Goal: Task Accomplishment & Management: Manage account settings

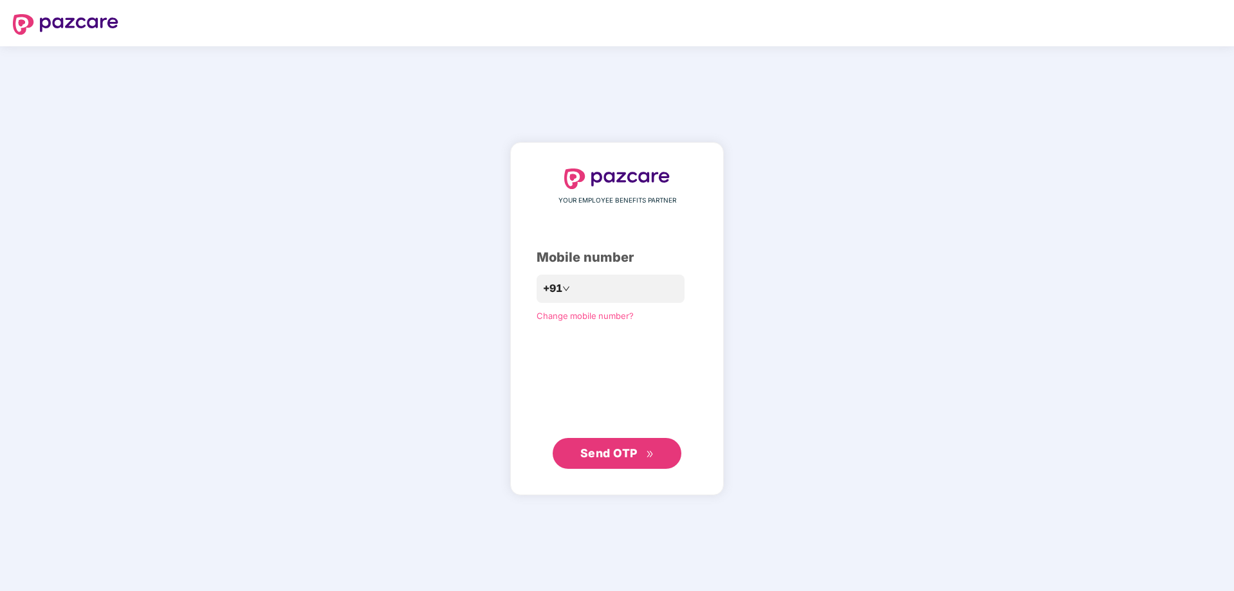
click at [65, 24] on img at bounding box center [65, 24] width 105 height 21
click at [573, 288] on input "number" at bounding box center [625, 289] width 105 height 21
type input "**********"
click at [582, 460] on span "Send OTP" at bounding box center [608, 454] width 57 height 14
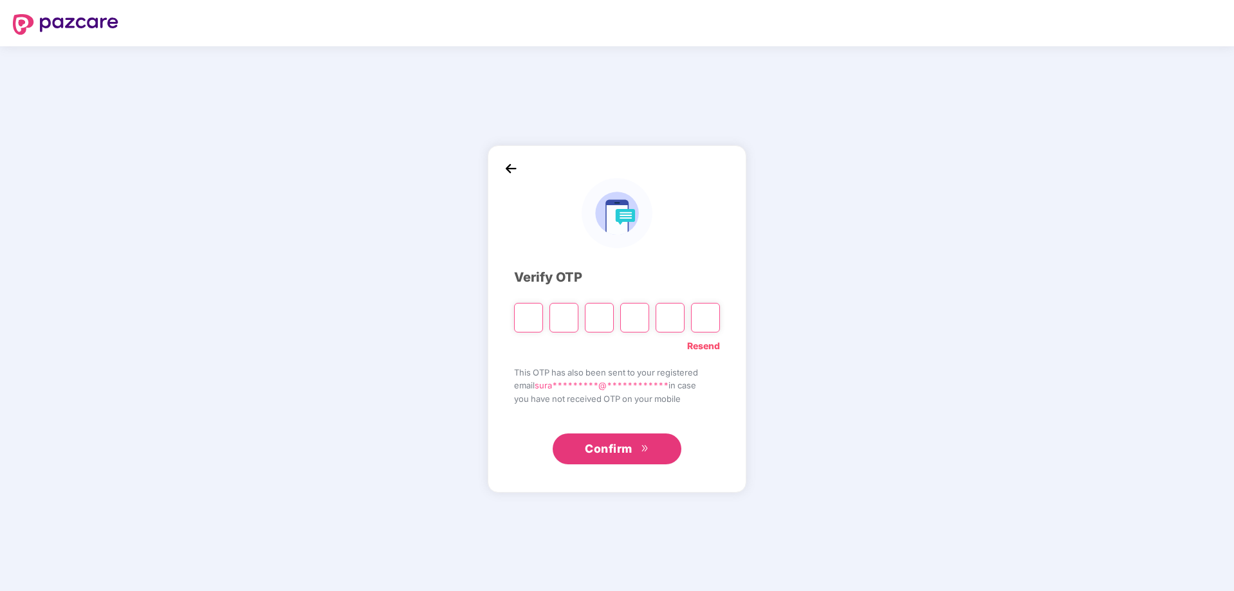
paste input "*"
type input "*"
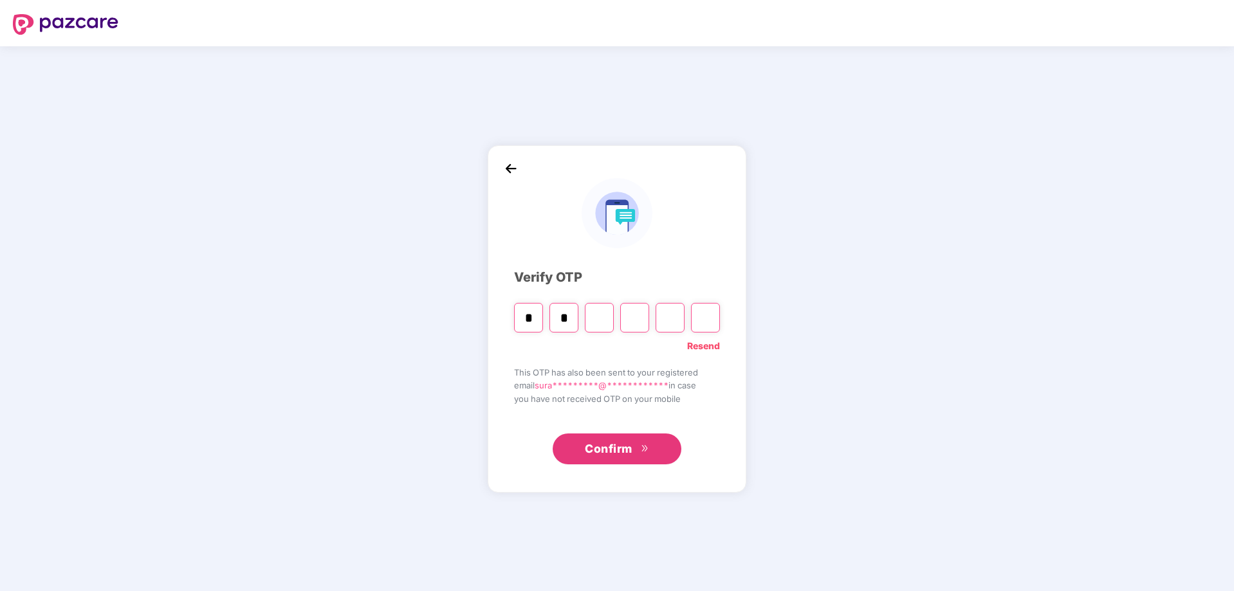
type input "*"
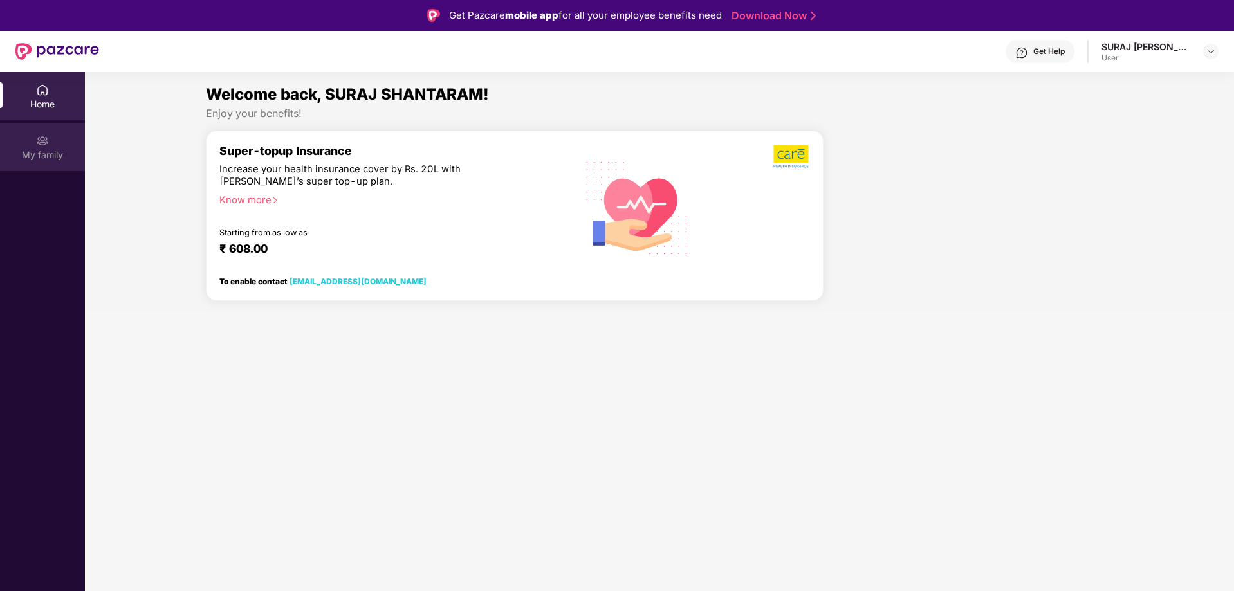
click at [44, 135] on img at bounding box center [42, 140] width 13 height 13
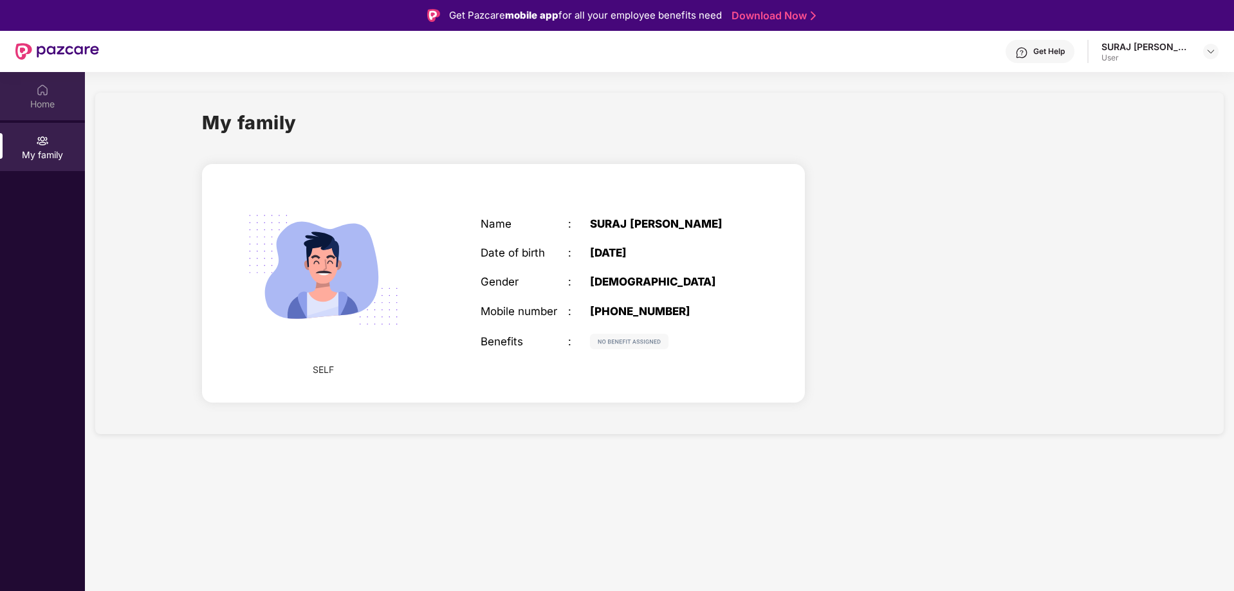
click at [49, 111] on div "Home" at bounding box center [42, 96] width 85 height 48
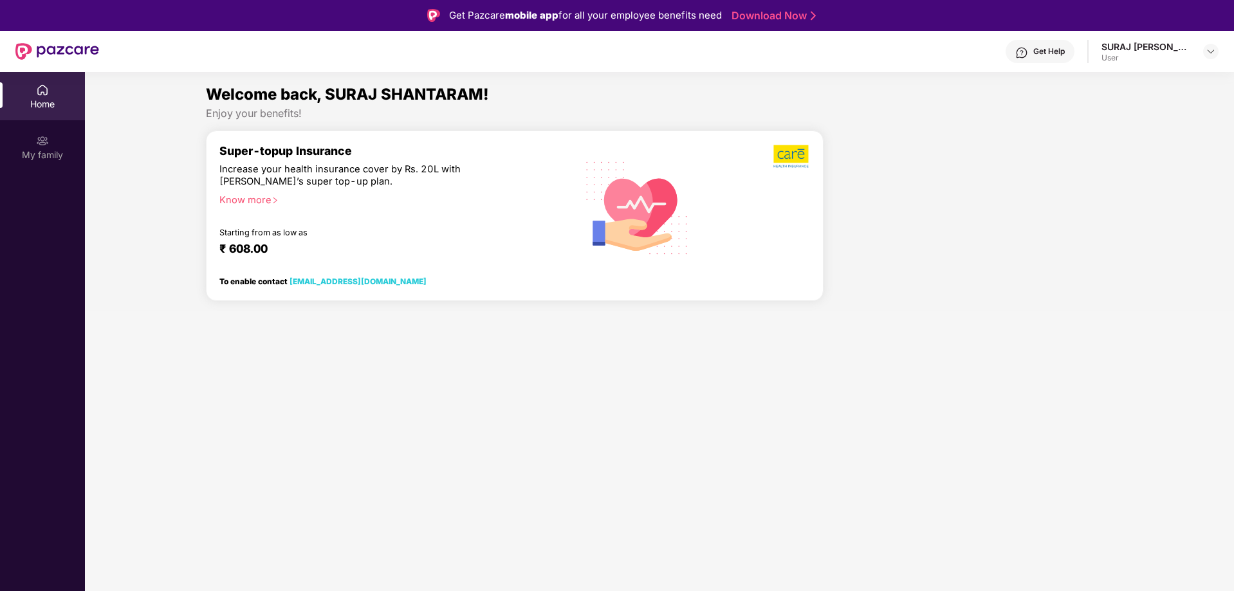
click at [370, 222] on div "Super-topup Insurance Increase your health insurance cover by Rs. 20L with [PER…" at bounding box center [391, 207] width 345 height 126
click at [796, 156] on img at bounding box center [791, 156] width 37 height 24
click at [300, 107] on div "Enjoy your benefits!" at bounding box center [660, 114] width 908 height 14
click at [279, 99] on span "Welcome back, SURAJ SHANTARAM!" at bounding box center [347, 94] width 283 height 19
click at [1204, 51] on div at bounding box center [1210, 51] width 15 height 15
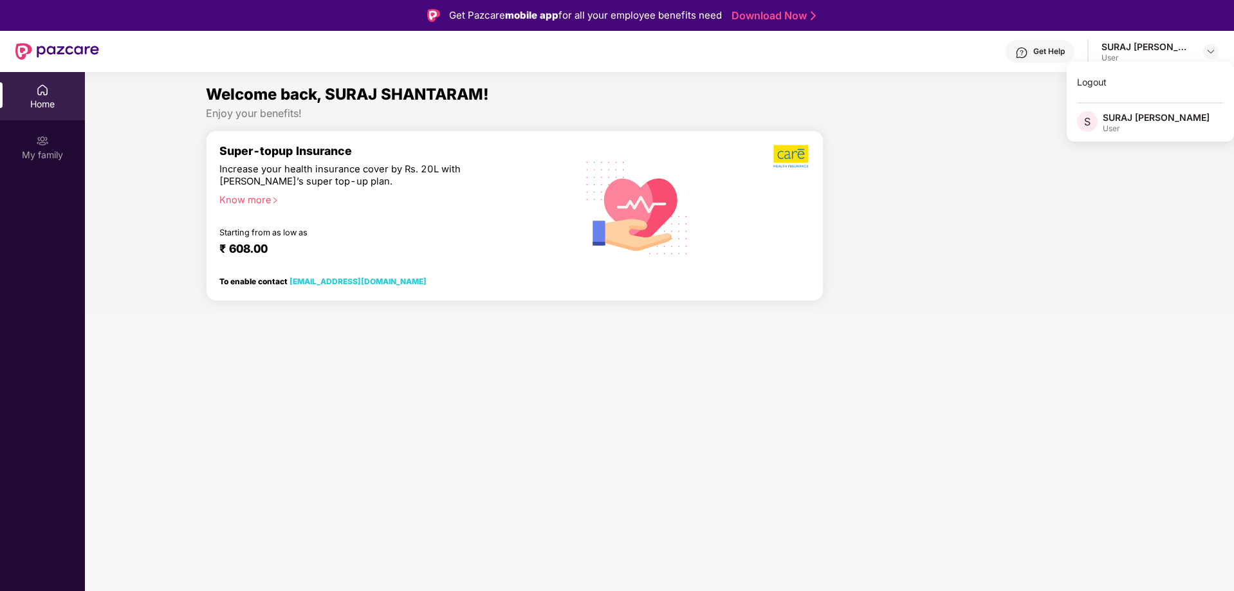
click at [1142, 117] on div "SURAJ [PERSON_NAME]" at bounding box center [1156, 117] width 107 height 12
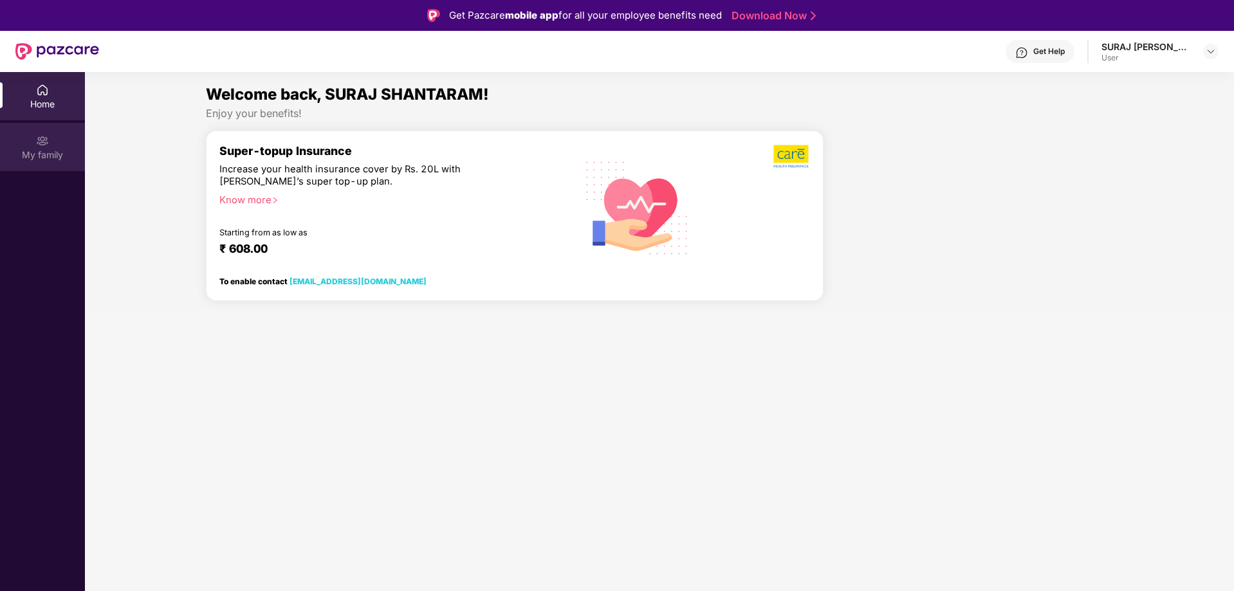
click at [33, 160] on div "My family" at bounding box center [42, 155] width 85 height 13
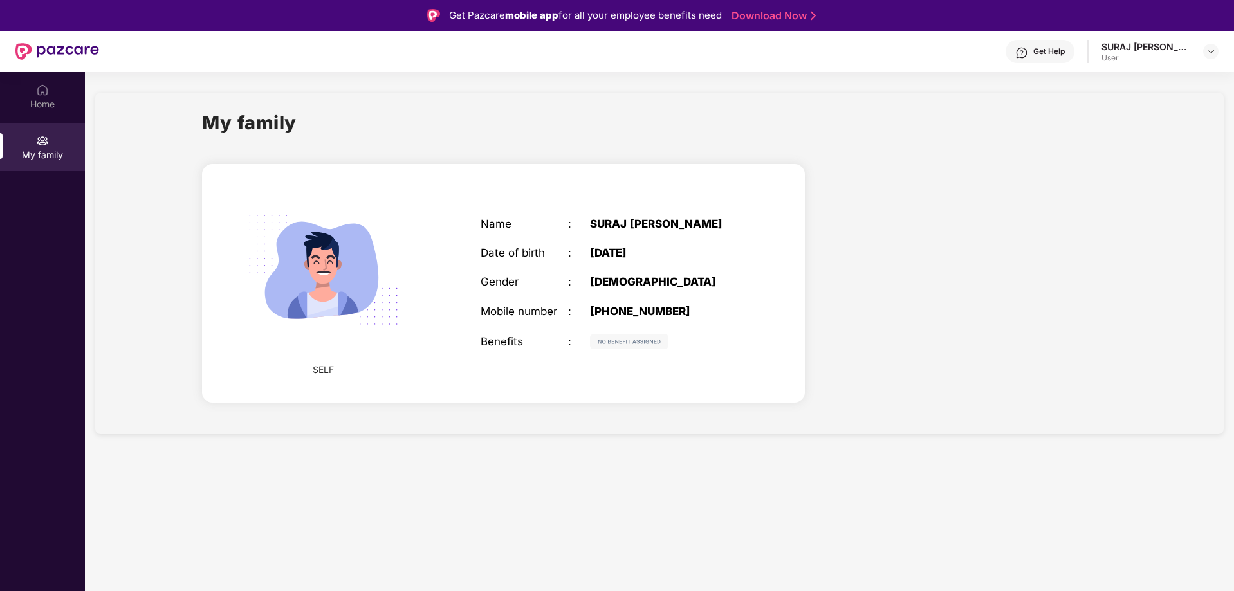
click at [609, 318] on div "[PHONE_NUMBER]" at bounding box center [666, 311] width 153 height 13
click at [627, 349] on img at bounding box center [629, 341] width 78 height 15
click at [298, 336] on img at bounding box center [322, 269] width 185 height 185
click at [319, 255] on img at bounding box center [322, 269] width 185 height 185
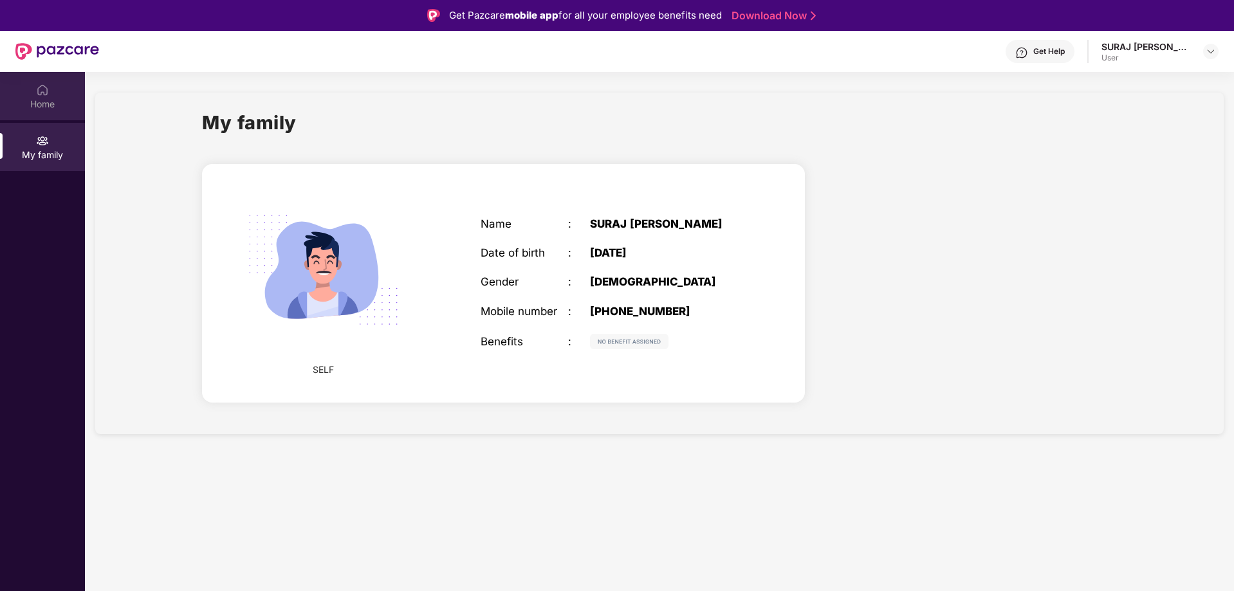
click at [50, 101] on div "Home" at bounding box center [42, 104] width 85 height 13
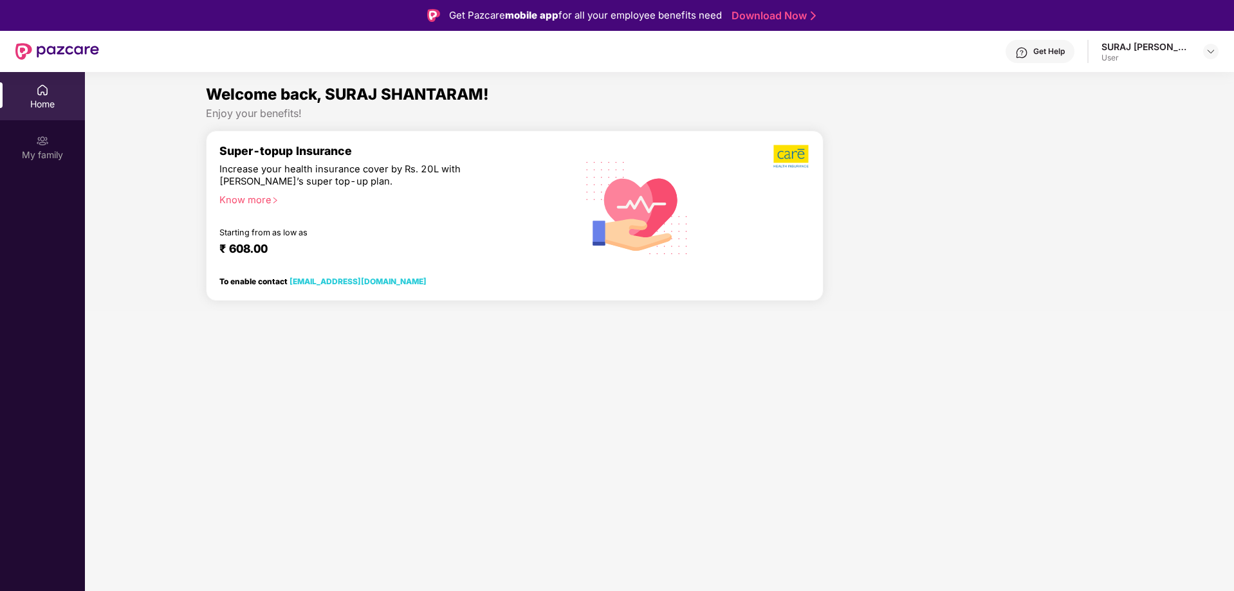
click at [39, 56] on img at bounding box center [57, 51] width 84 height 17
click at [62, 51] on img at bounding box center [57, 51] width 84 height 17
click at [0, 41] on header "Get Help SURAJ [PERSON_NAME] User" at bounding box center [617, 51] width 1234 height 41
click at [757, 212] on div at bounding box center [760, 207] width 98 height 126
click at [434, 188] on div "Super-topup Insurance Increase your health insurance cover by Rs. 20L with [PER…" at bounding box center [391, 207] width 345 height 126
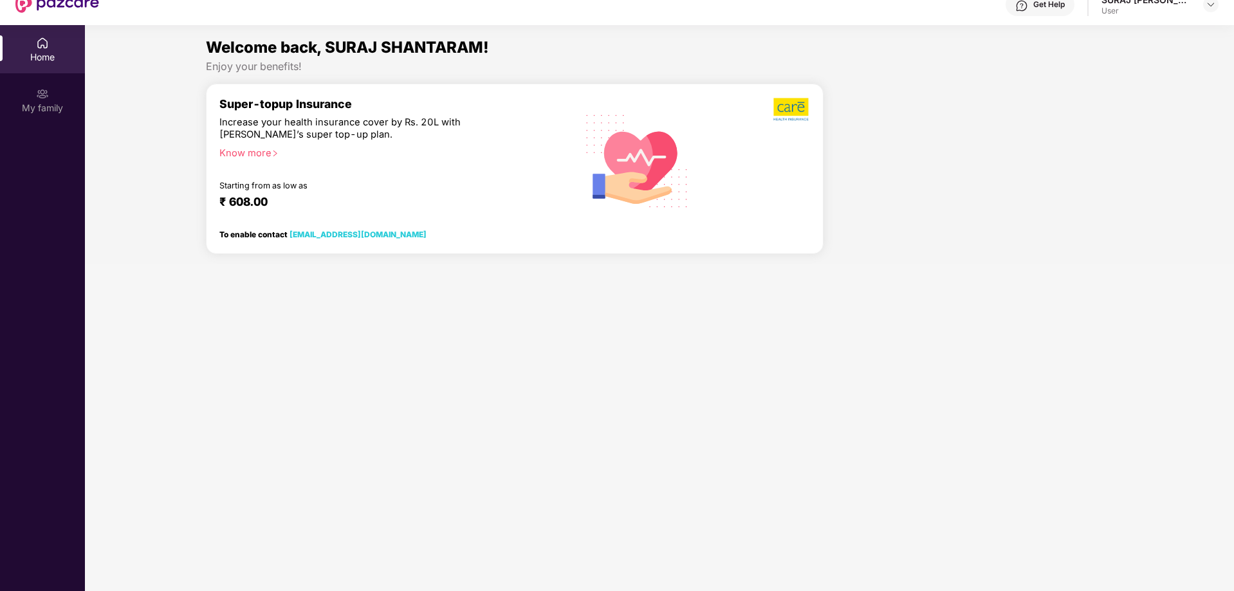
scroll to position [72, 0]
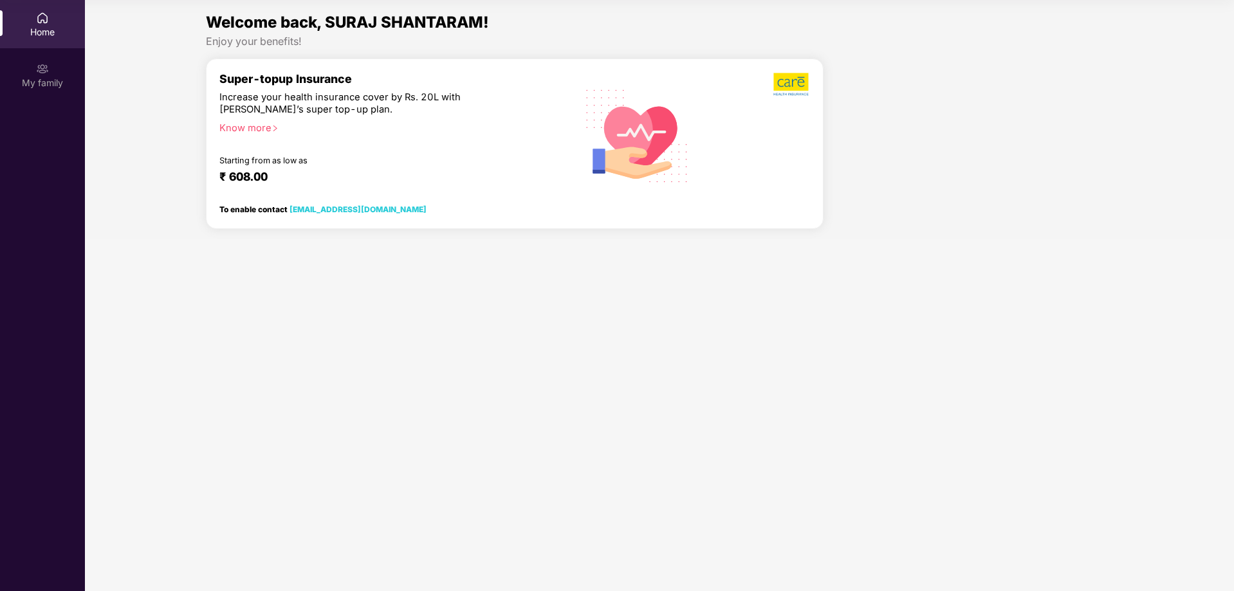
click at [353, 208] on link "[EMAIL_ADDRESS][DOMAIN_NAME]" at bounding box center [357, 210] width 137 height 10
click at [240, 215] on div "To enable contact [EMAIL_ADDRESS][DOMAIN_NAME]" at bounding box center [350, 206] width 262 height 17
click at [773, 79] on img at bounding box center [791, 84] width 37 height 24
click at [658, 122] on img at bounding box center [637, 135] width 123 height 125
click at [289, 109] on div "Increase your health insurance cover by Rs. 20L with [PERSON_NAME]’s super top-…" at bounding box center [363, 103] width 289 height 25
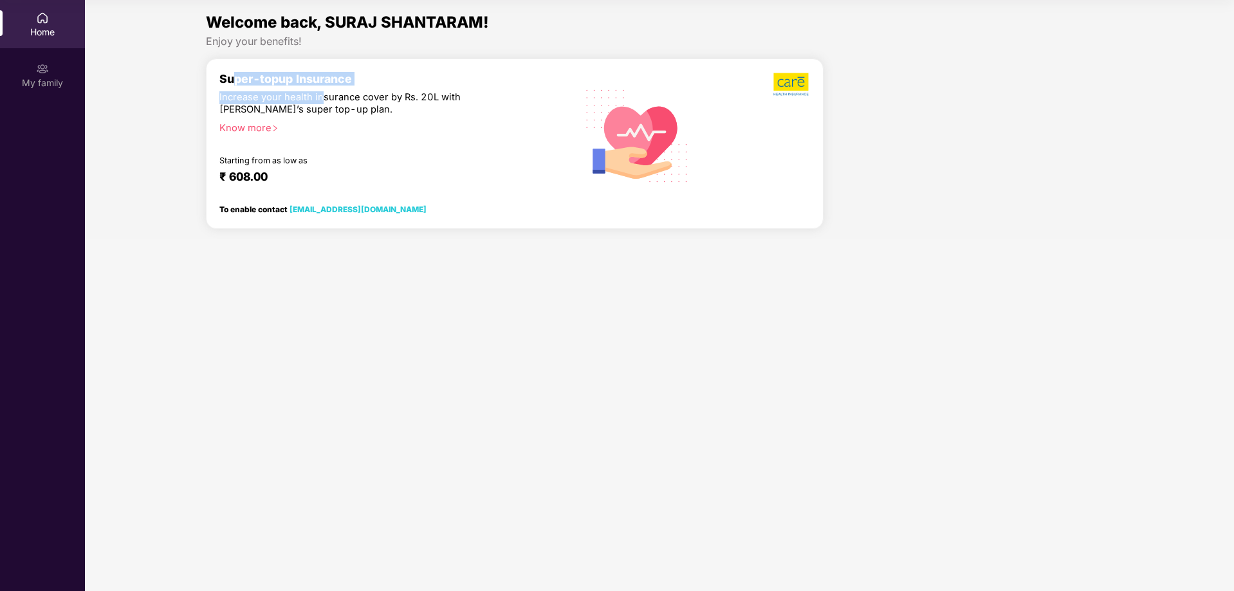
drag, startPoint x: 232, startPoint y: 85, endPoint x: 328, endPoint y: 101, distance: 97.2
click at [328, 101] on div "Super-topup Insurance Increase your health insurance cover by Rs. 20L with [PER…" at bounding box center [391, 135] width 345 height 126
click at [323, 111] on div "Increase your health insurance cover by Rs. 20L with [PERSON_NAME]’s super top-…" at bounding box center [363, 103] width 289 height 25
click at [325, 125] on div "Know more" at bounding box center [387, 126] width 337 height 9
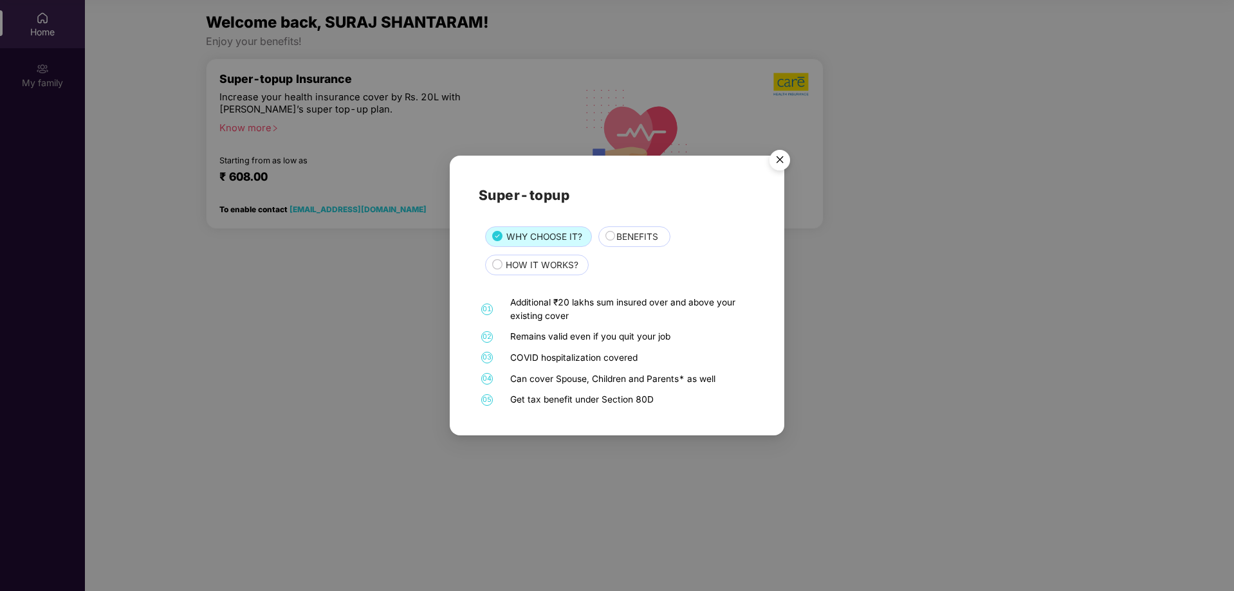
click at [780, 160] on img "Close" at bounding box center [780, 162] width 36 height 36
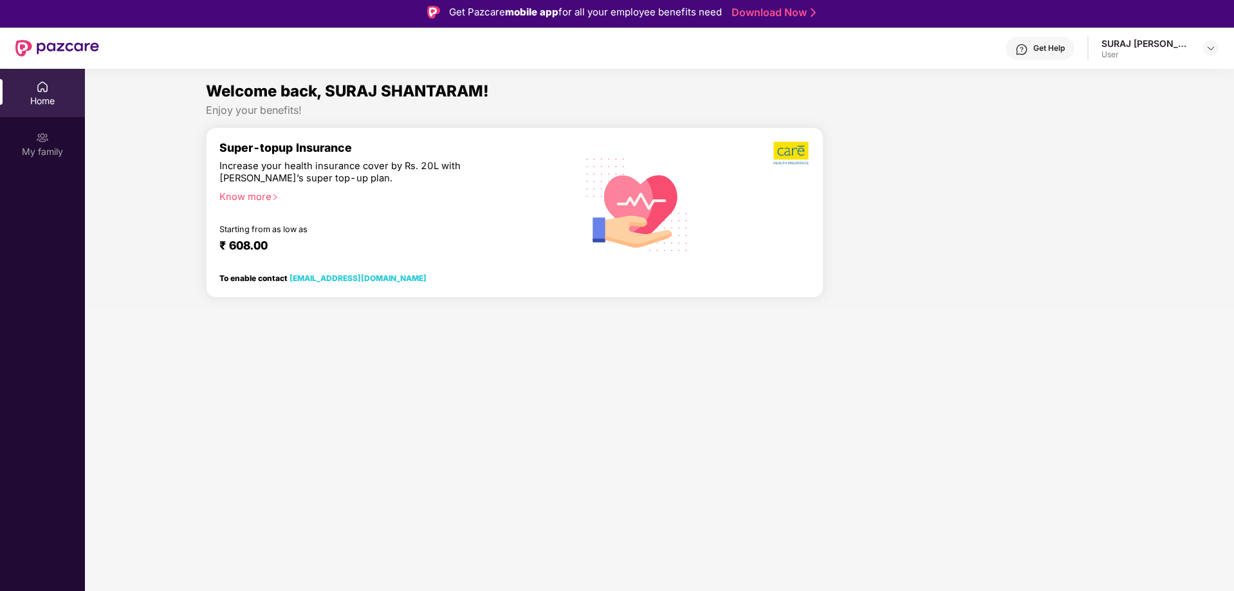
scroll to position [0, 0]
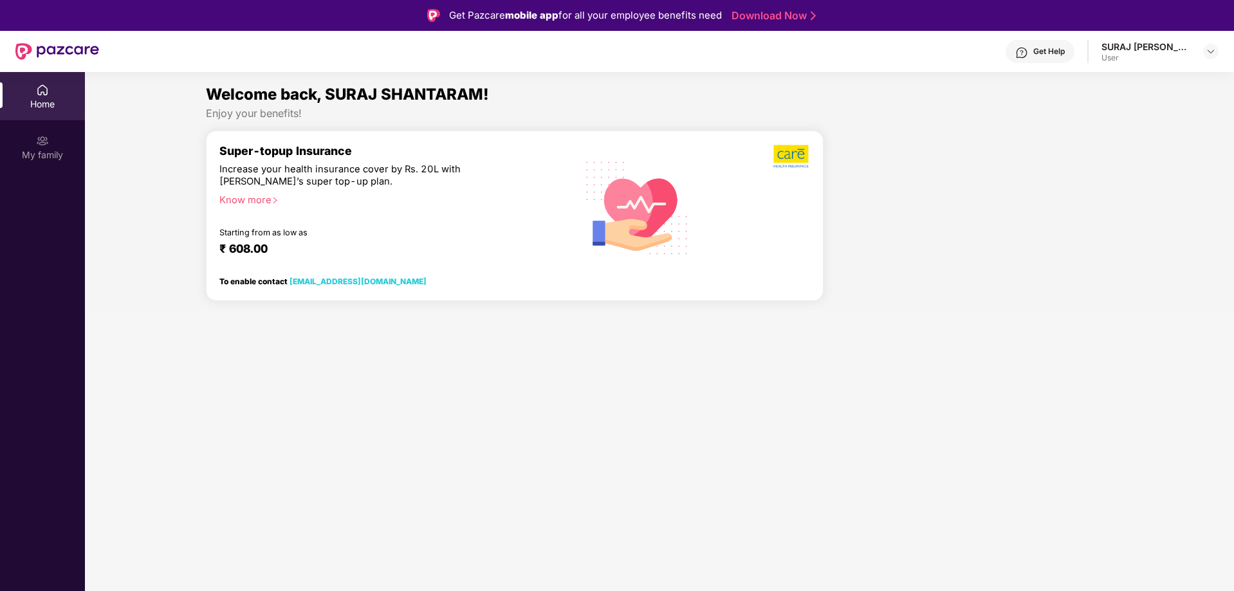
click at [1197, 54] on div "SURAJ [PERSON_NAME] User" at bounding box center [1159, 52] width 117 height 23
click at [1210, 53] on img at bounding box center [1210, 51] width 10 height 10
click at [1139, 124] on div "SURAJ [PERSON_NAME]" at bounding box center [1156, 117] width 107 height 12
click at [1057, 51] on div "Get Help" at bounding box center [1049, 51] width 32 height 10
click at [679, 79] on section "Welcome back, SURAJ SHANTARAM! Enjoy your benefits! Super-topup Insurance Incre…" at bounding box center [659, 367] width 1149 height 591
